Goal: Task Accomplishment & Management: Manage account settings

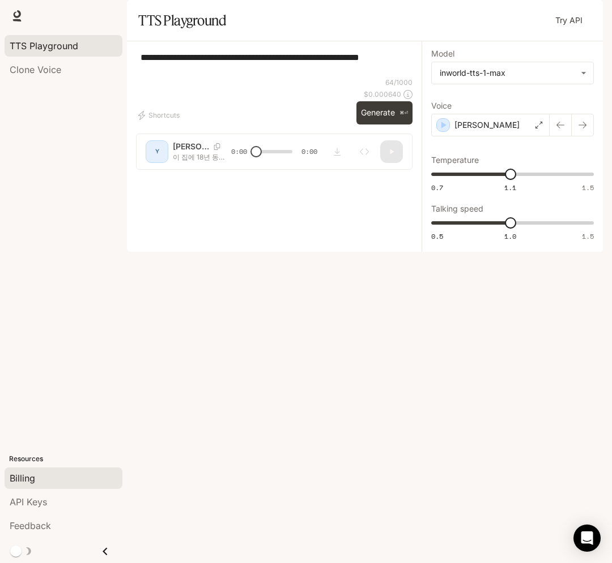
click at [31, 475] on span "Billing" at bounding box center [22, 479] width 25 height 14
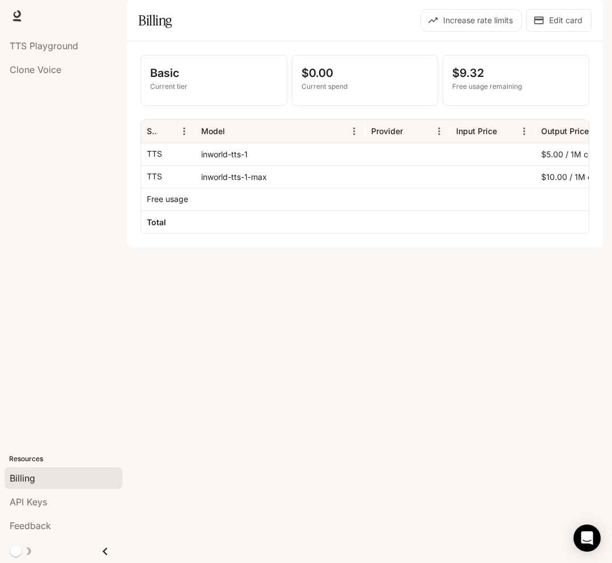
click at [417, 247] on div "Basic Current tier $0.00 Current spend $9.32 Free usage remaining Service Model…" at bounding box center [365, 144] width 476 height 206
click at [583, 19] on img "button" at bounding box center [587, 16] width 16 height 16
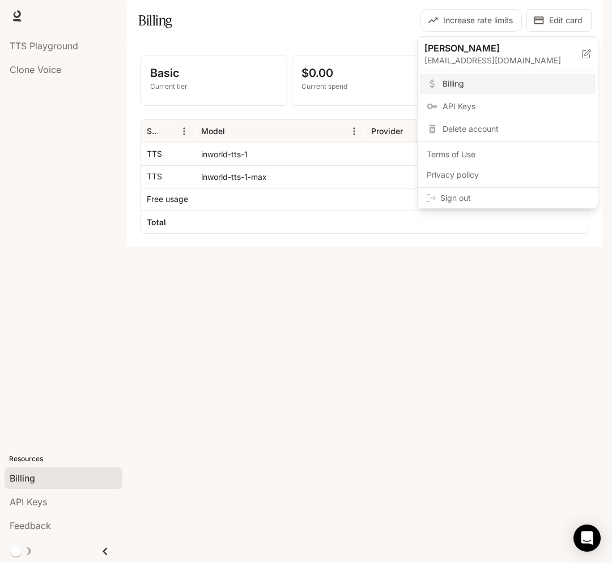
click at [271, 381] on div at bounding box center [306, 281] width 612 height 563
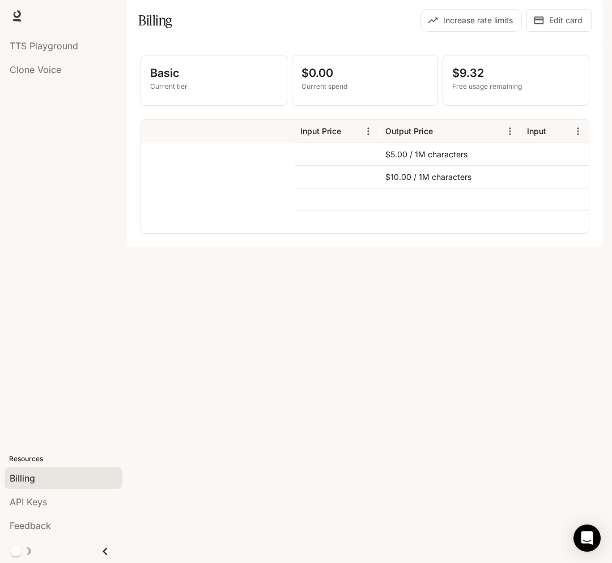
scroll to position [0, 472]
